Goal: Task Accomplishment & Management: Manage account settings

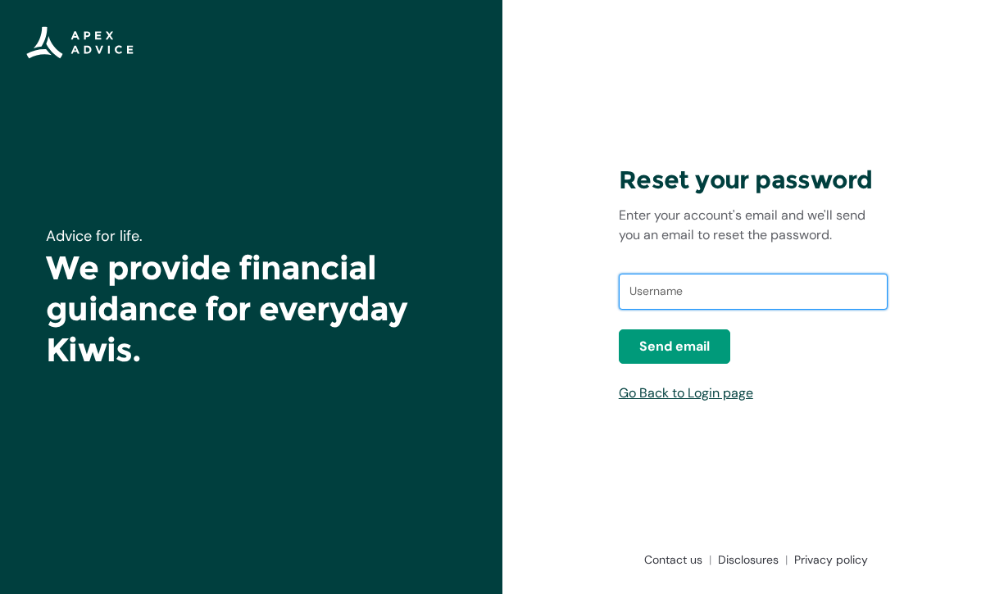
click at [645, 284] on input "text" at bounding box center [753, 292] width 269 height 36
type input "jeremystevens@live.com"
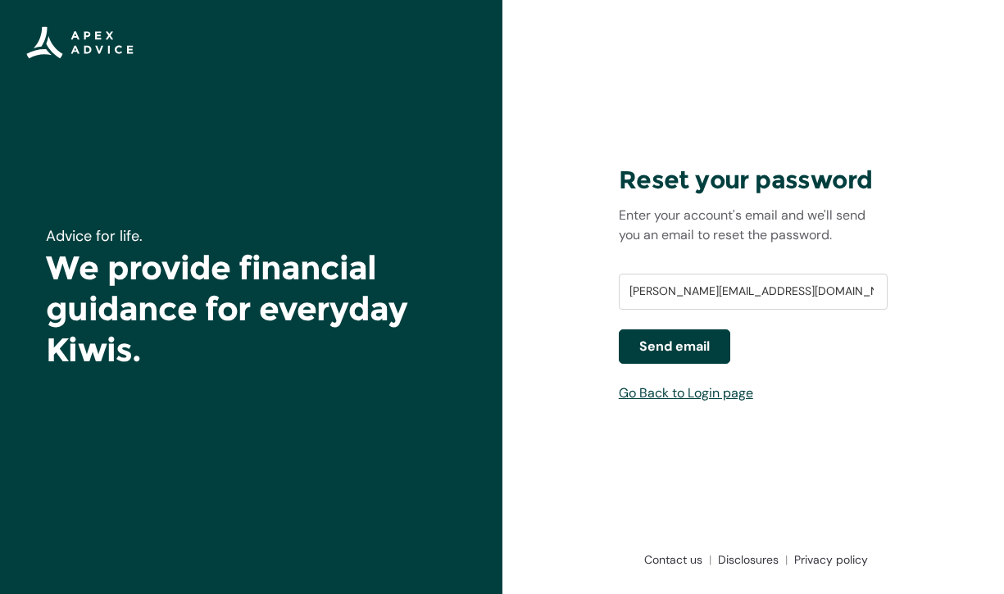
click at [687, 349] on span "Send email" at bounding box center [674, 347] width 70 height 20
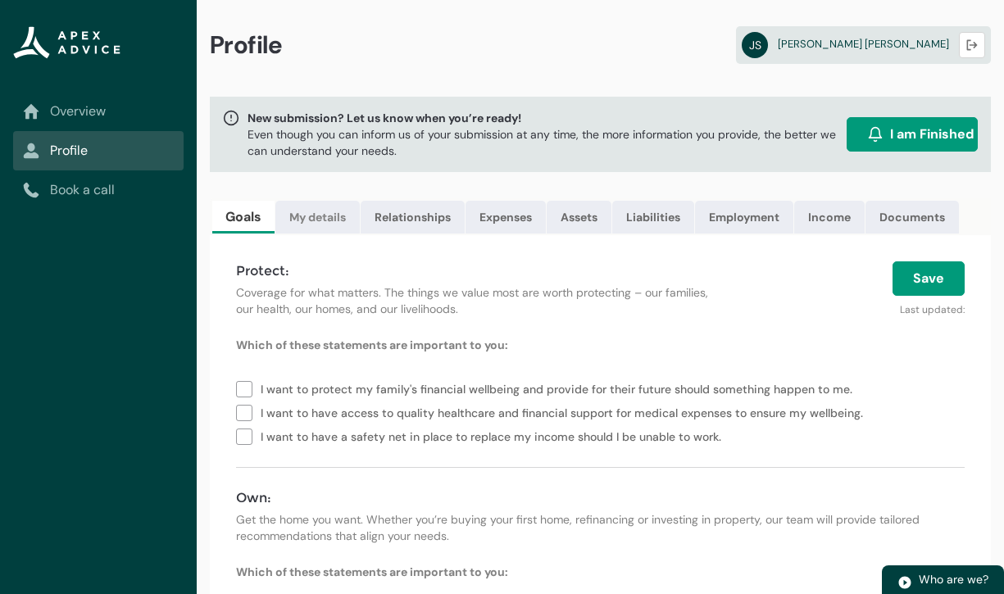
click at [329, 219] on link "My details" at bounding box center [317, 217] width 84 height 33
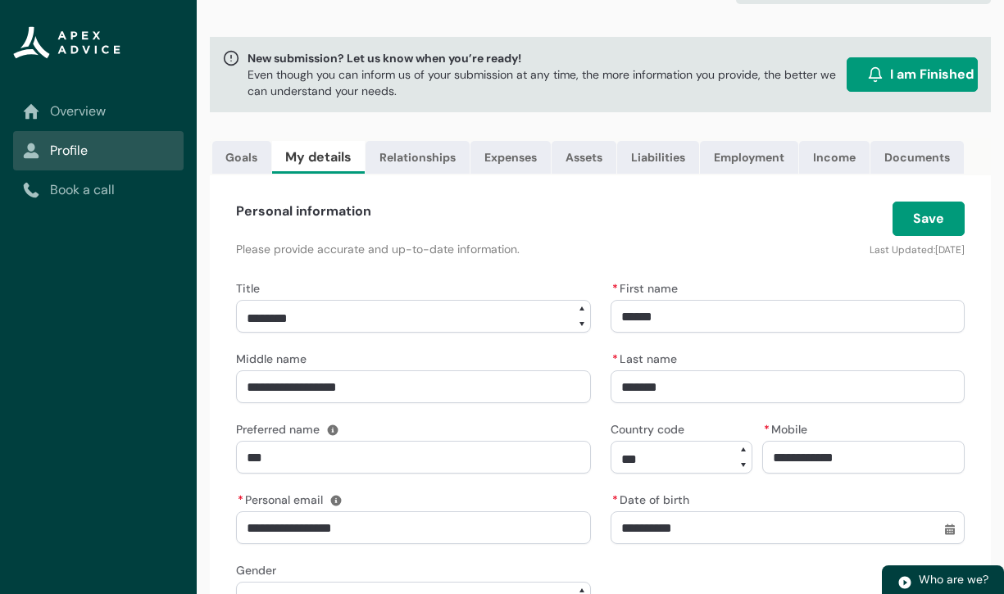
scroll to position [112, 0]
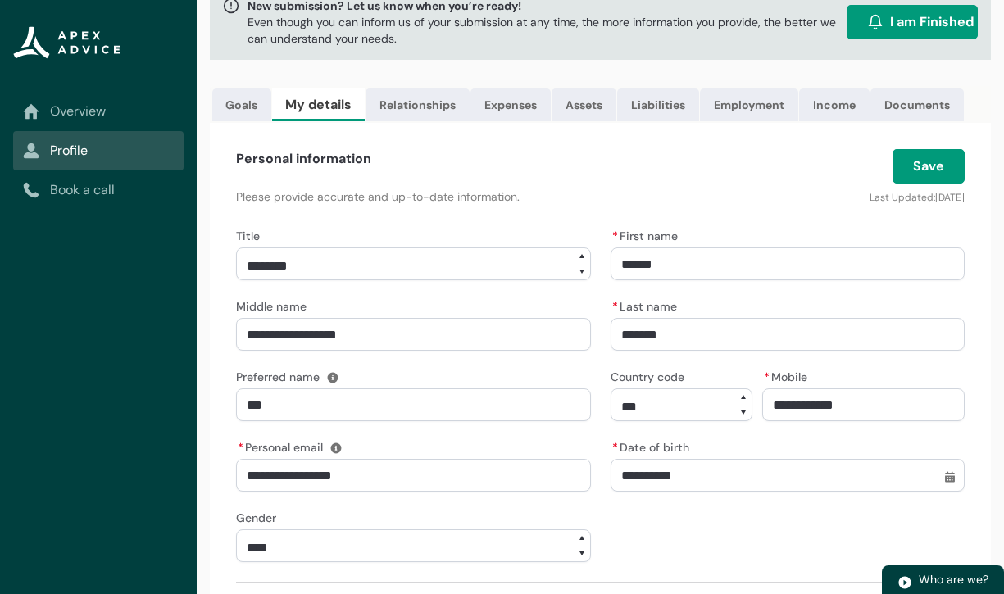
select select "***"
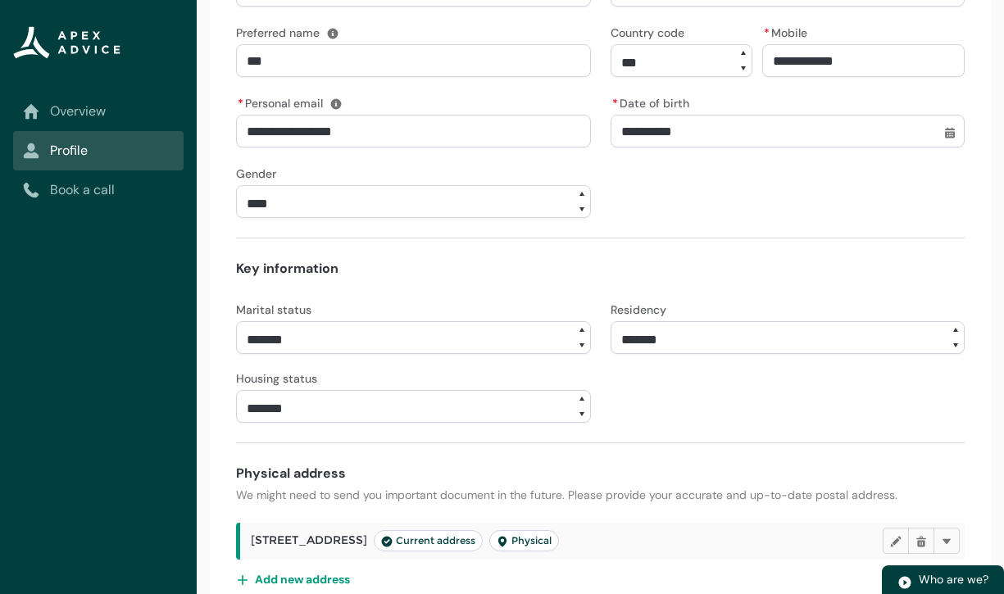
scroll to position [465, 0]
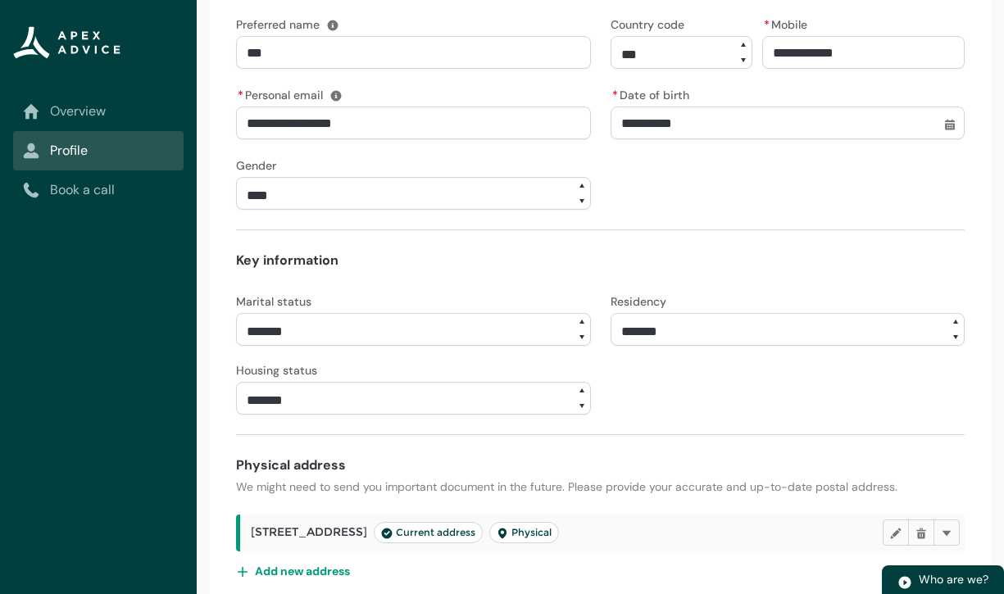
select select "**********"
click at [526, 442] on form "**********" at bounding box center [600, 238] width 728 height 733
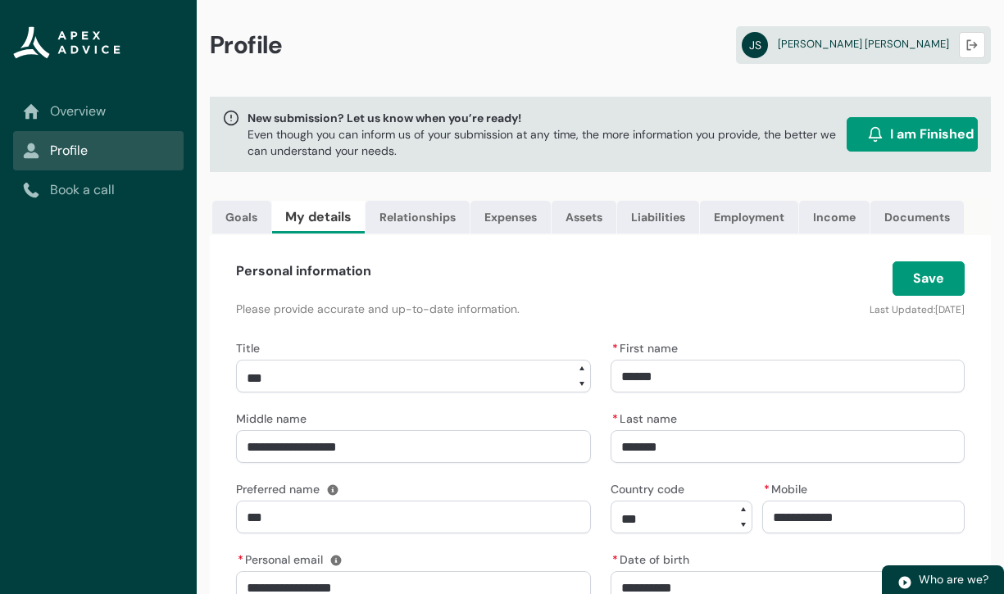
scroll to position [0, 0]
click at [937, 265] on button "Save" at bounding box center [928, 278] width 72 height 34
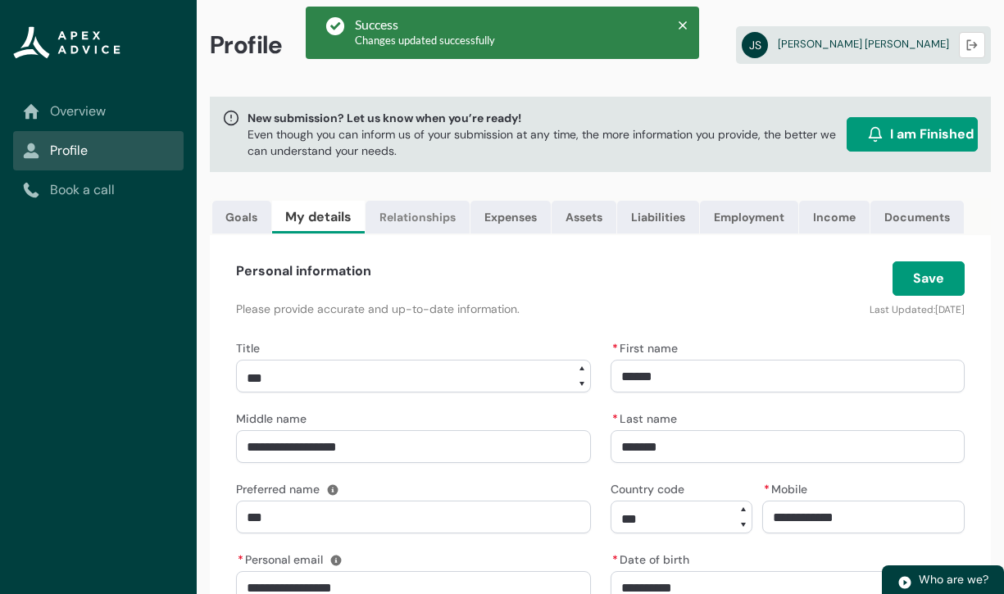
click at [420, 225] on link "Relationships" at bounding box center [417, 217] width 104 height 33
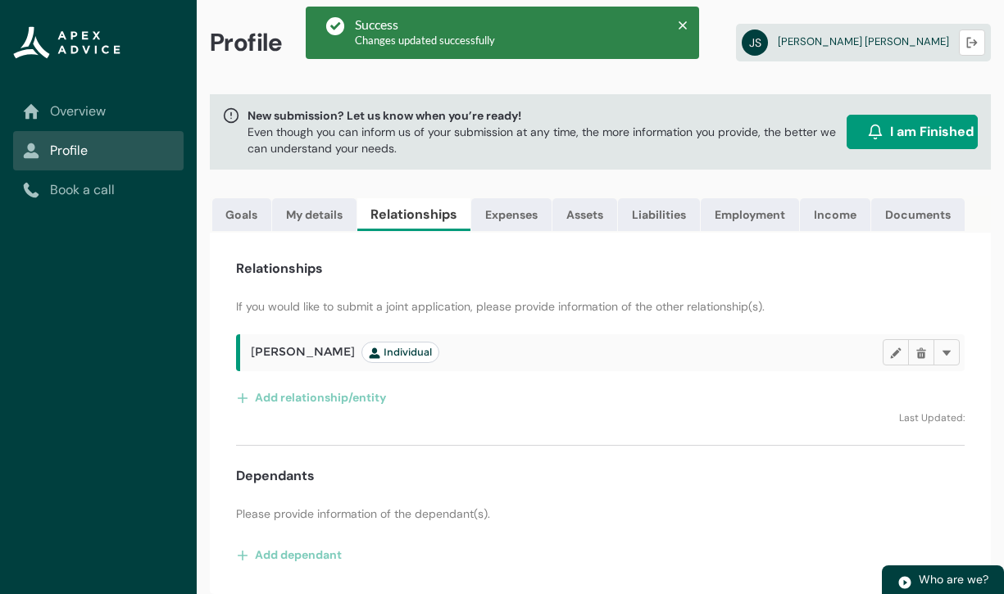
scroll to position [2, 0]
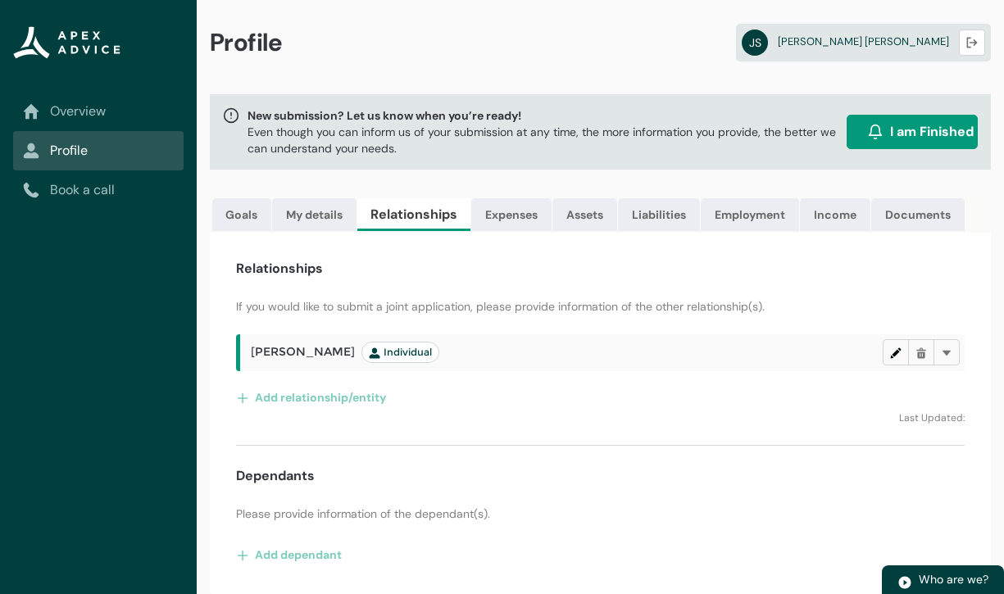
click at [896, 356] on lightning-primitive-icon "button" at bounding box center [895, 353] width 11 height 12
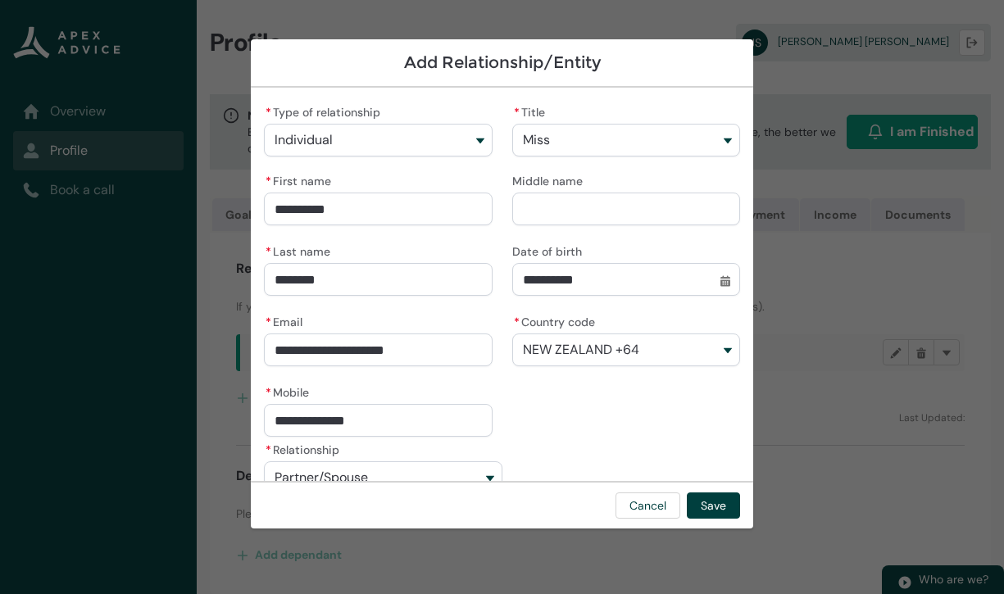
scroll to position [0, 0]
click at [474, 154] on button "Individual" at bounding box center [378, 140] width 228 height 33
click at [474, 118] on div "* Type of relationship Individual Individual Trust Company Partnership LTC Comp…" at bounding box center [378, 129] width 228 height 56
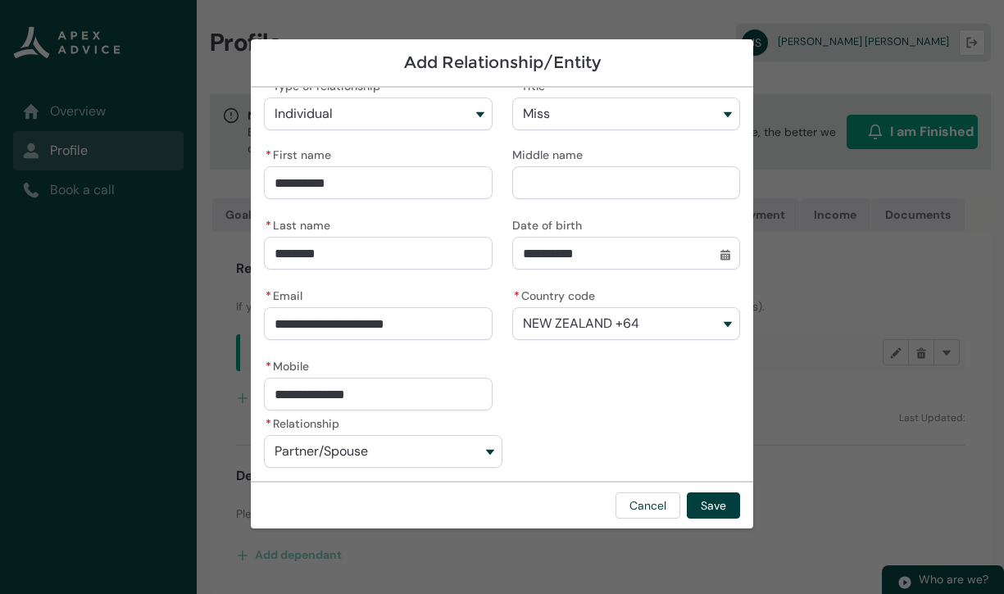
scroll to position [26, 0]
click at [483, 455] on button "Partner/Spouse" at bounding box center [383, 451] width 238 height 33
click at [623, 425] on div "**********" at bounding box center [502, 284] width 502 height 393
click at [637, 505] on button "Cancel" at bounding box center [647, 505] width 65 height 26
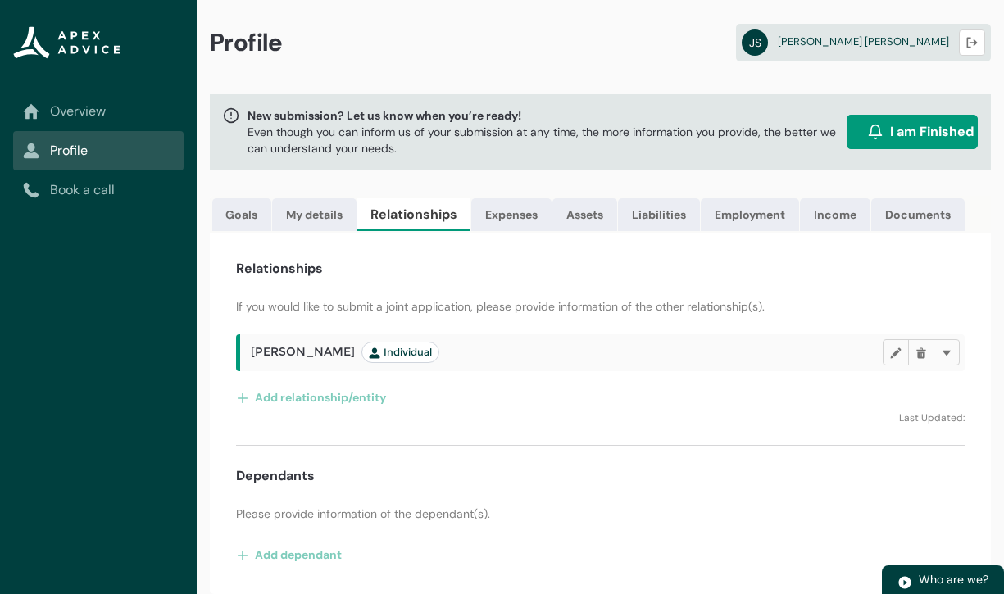
scroll to position [2, 0]
click at [514, 215] on link "Expenses" at bounding box center [511, 214] width 80 height 33
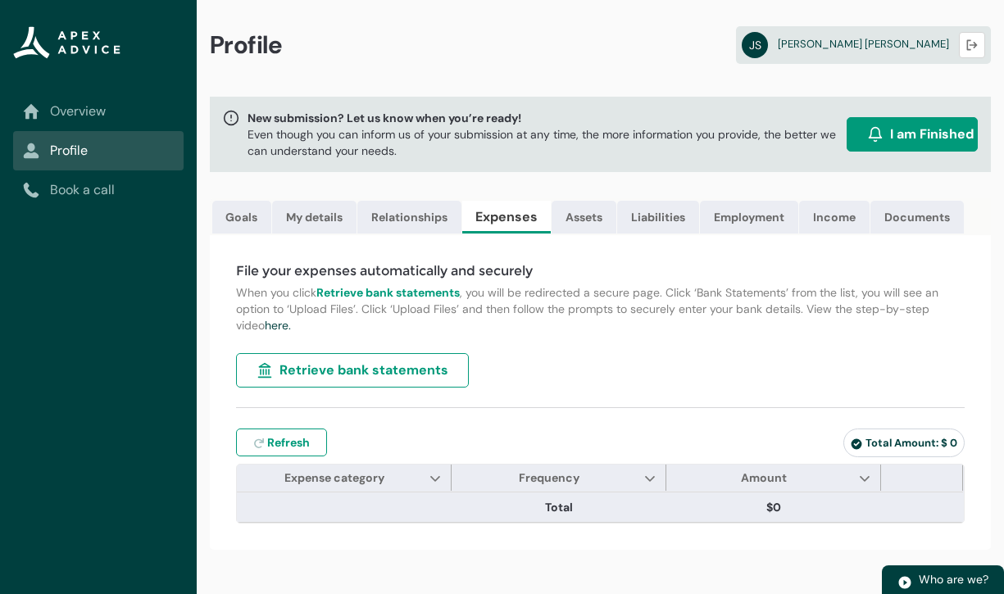
scroll to position [0, 0]
click at [406, 365] on span "Retrieve bank statements" at bounding box center [363, 371] width 169 height 20
